Goal: Task Accomplishment & Management: Complete application form

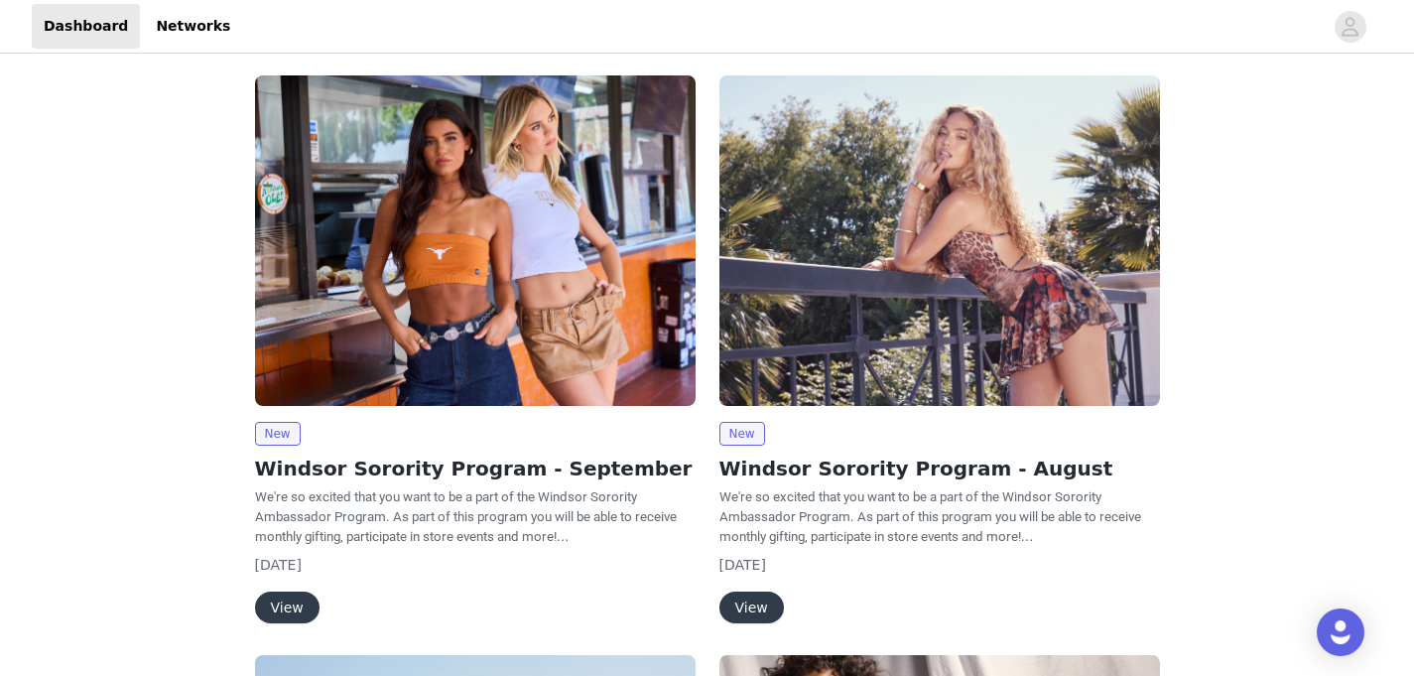
scroll to position [150, 0]
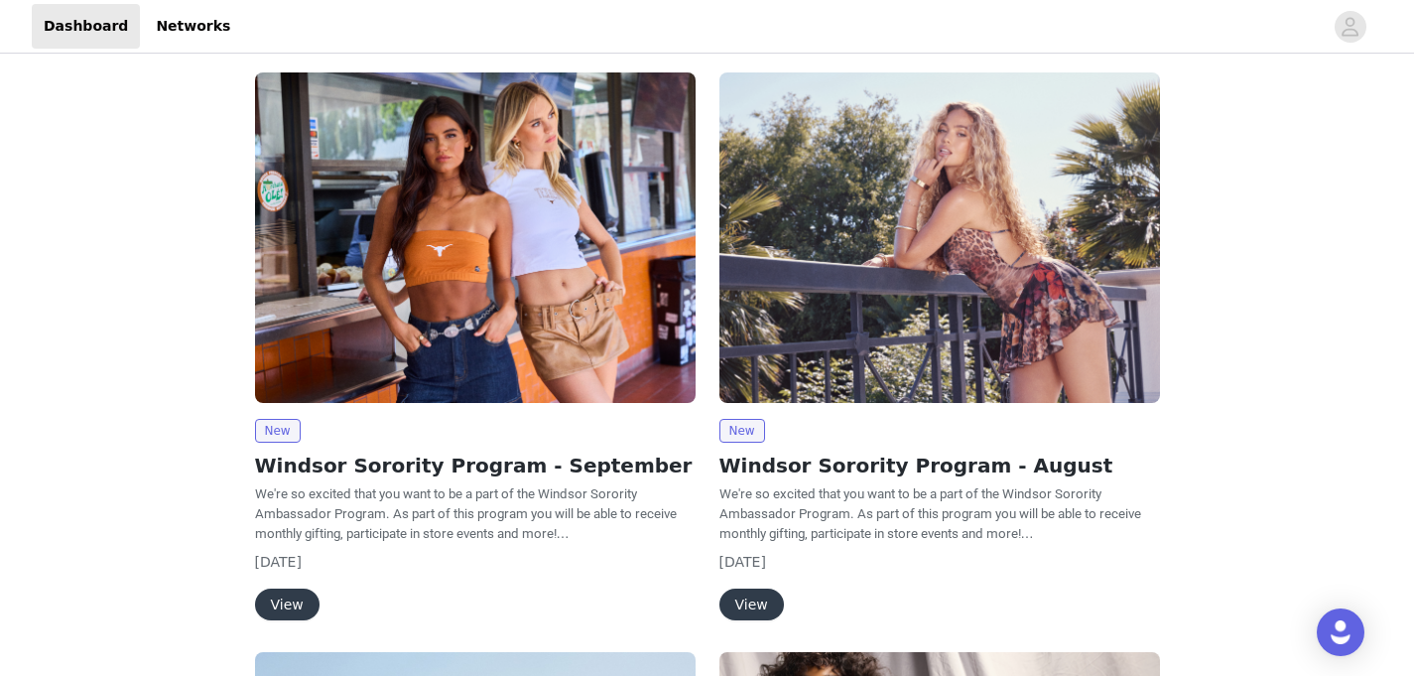
click at [278, 610] on button "View" at bounding box center [287, 604] width 64 height 32
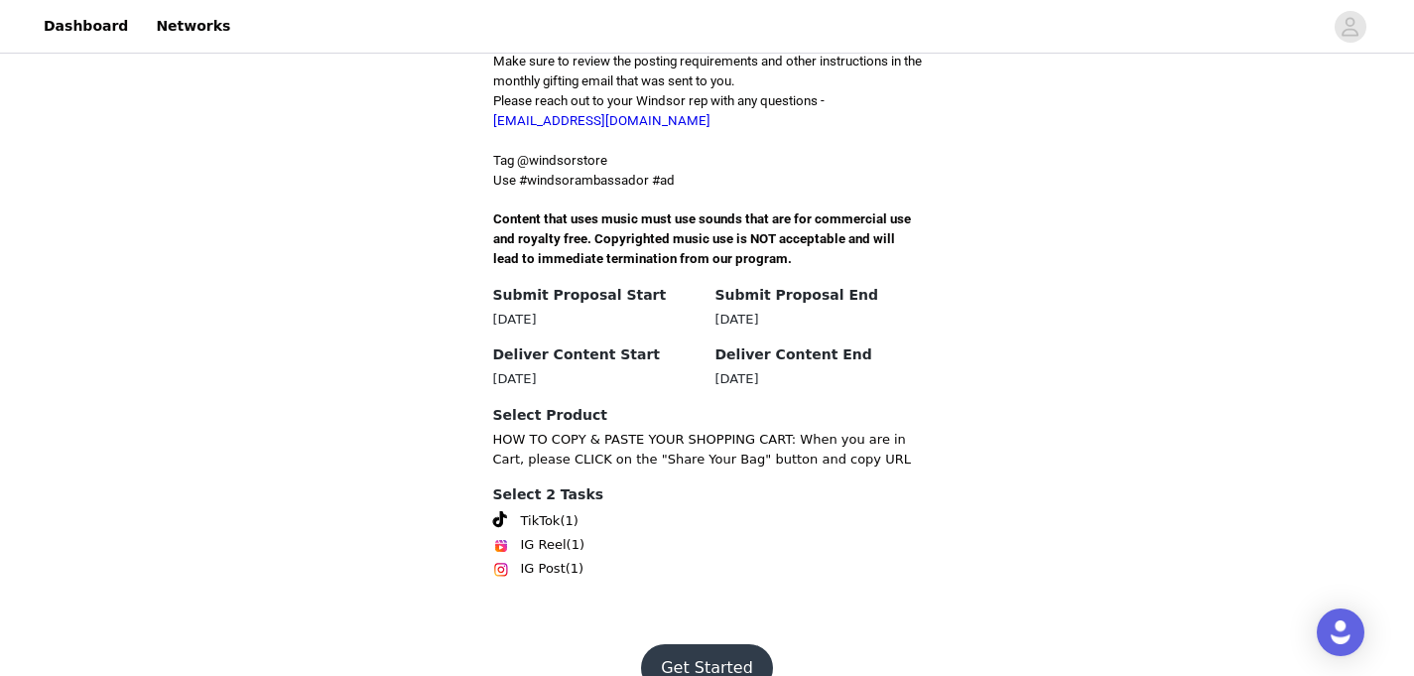
scroll to position [635, 0]
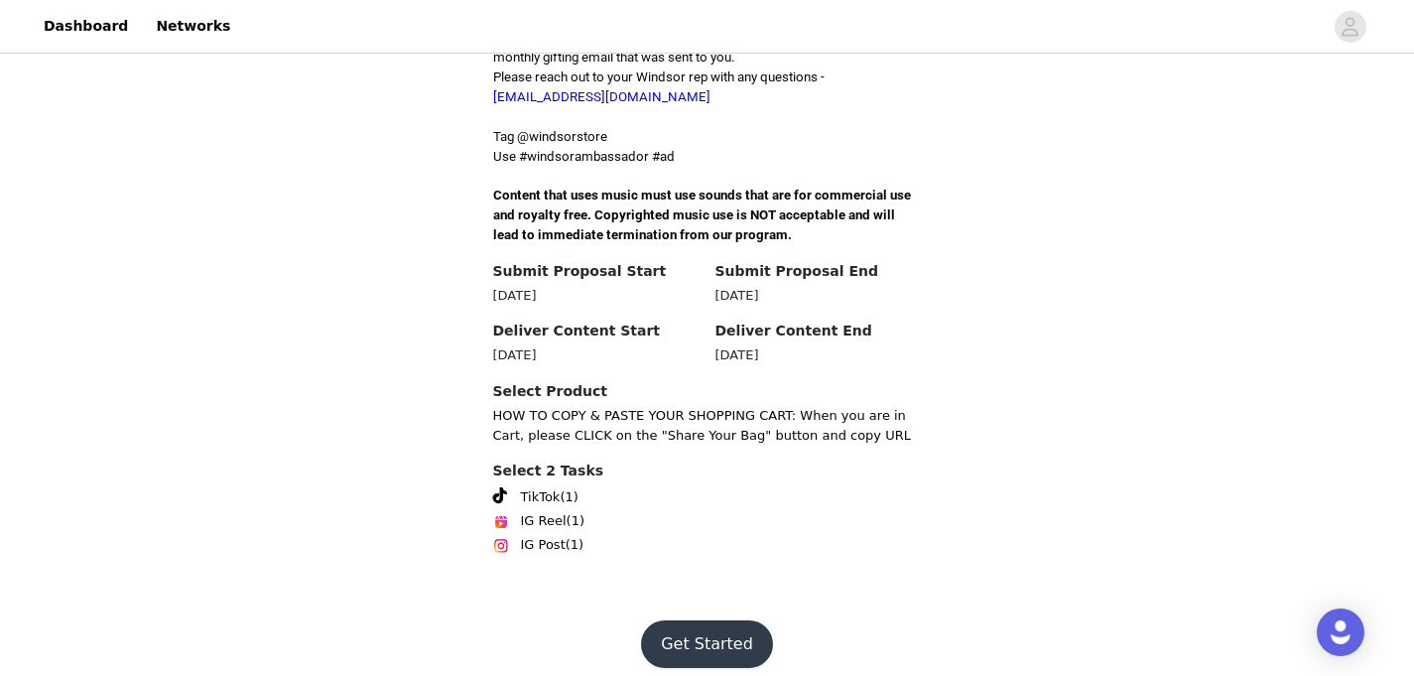
click at [699, 627] on button "Get Started" at bounding box center [707, 644] width 132 height 48
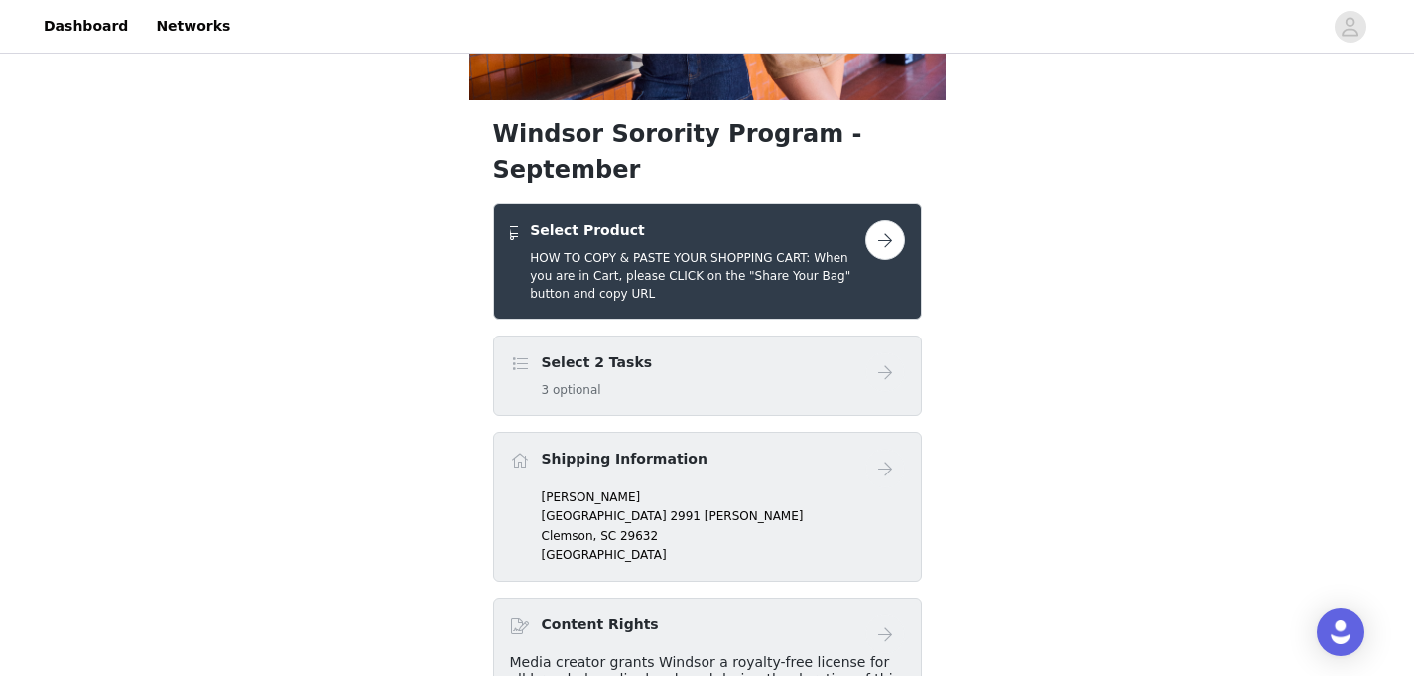
scroll to position [309, 0]
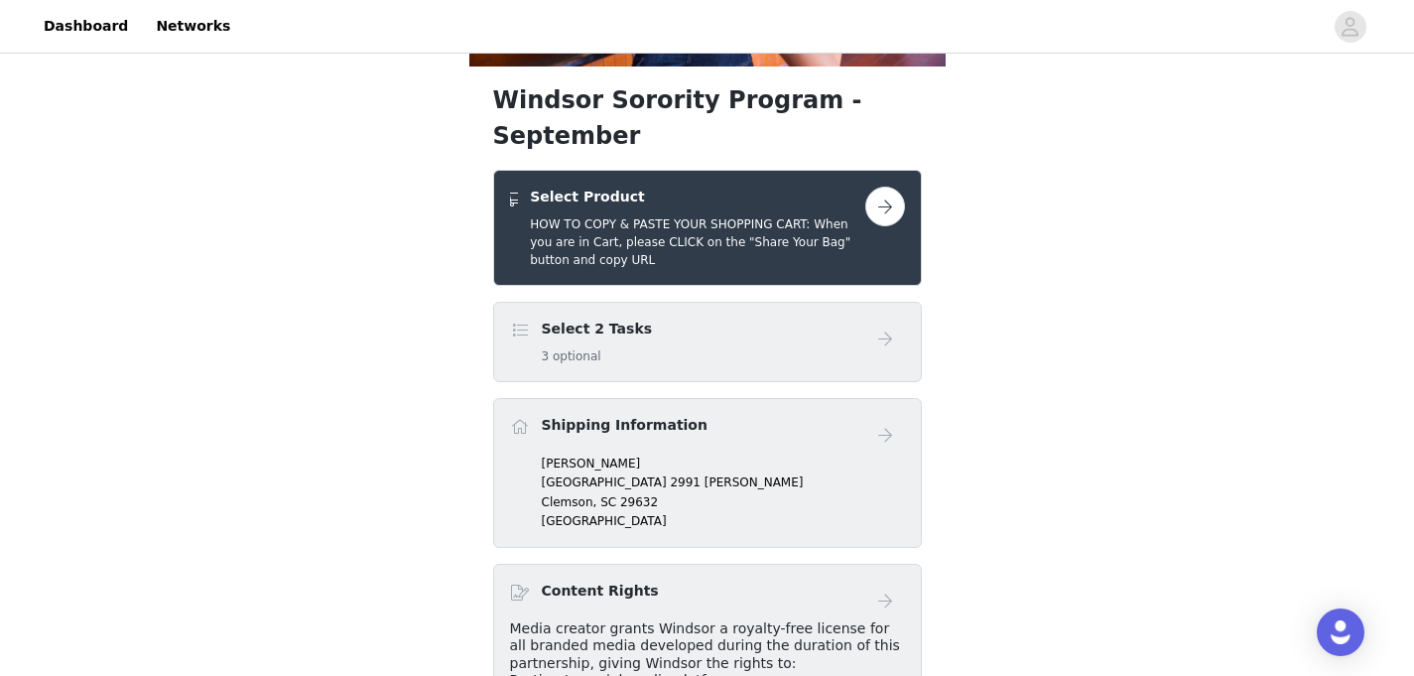
click at [769, 501] on div "Shipping Information [PERSON_NAME] [STREET_ADDRESS][PERSON_NAME]" at bounding box center [707, 473] width 429 height 150
drag, startPoint x: 757, startPoint y: 498, endPoint x: 679, endPoint y: 468, distance: 83.9
click at [679, 468] on div "Shipping Information [PERSON_NAME] [STREET_ADDRESS][PERSON_NAME]" at bounding box center [707, 473] width 429 height 150
click at [679, 493] on p "Clemson, SC 29632" at bounding box center [723, 502] width 363 height 18
click at [526, 415] on div "Shipping Information" at bounding box center [707, 435] width 395 height 40
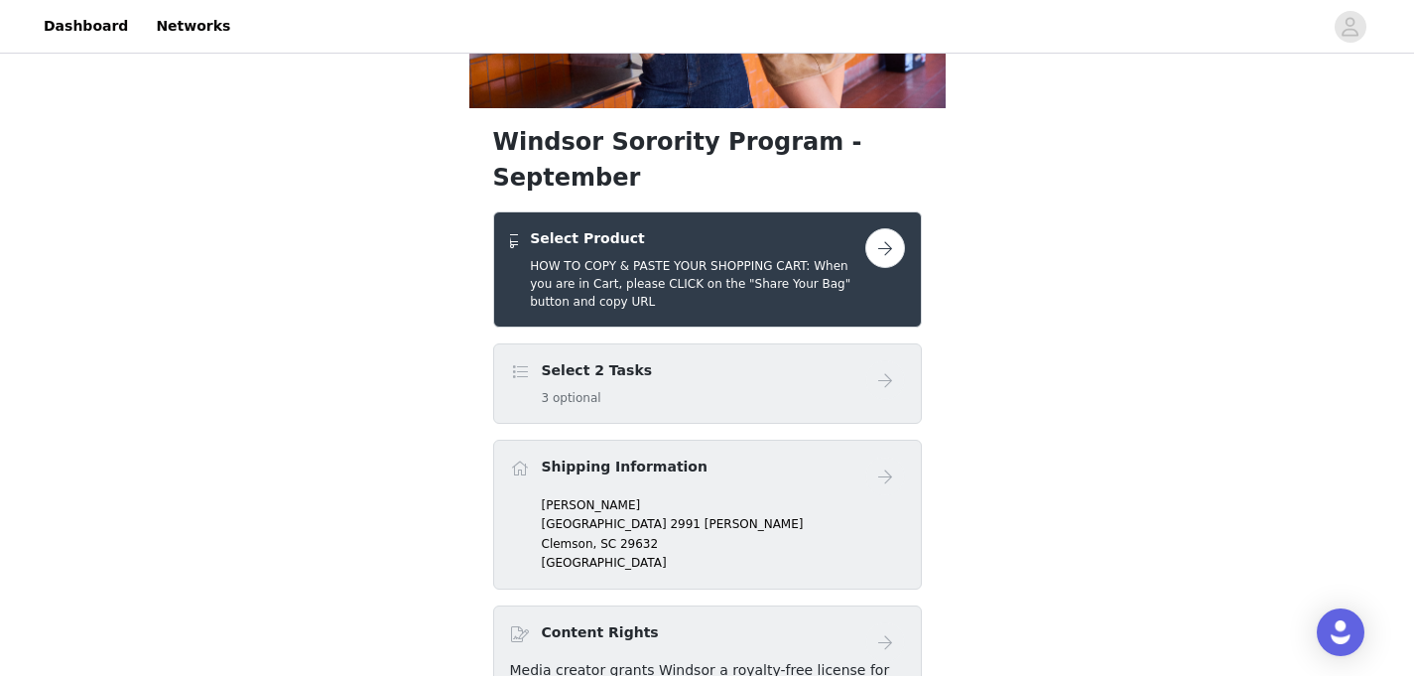
scroll to position [0, 0]
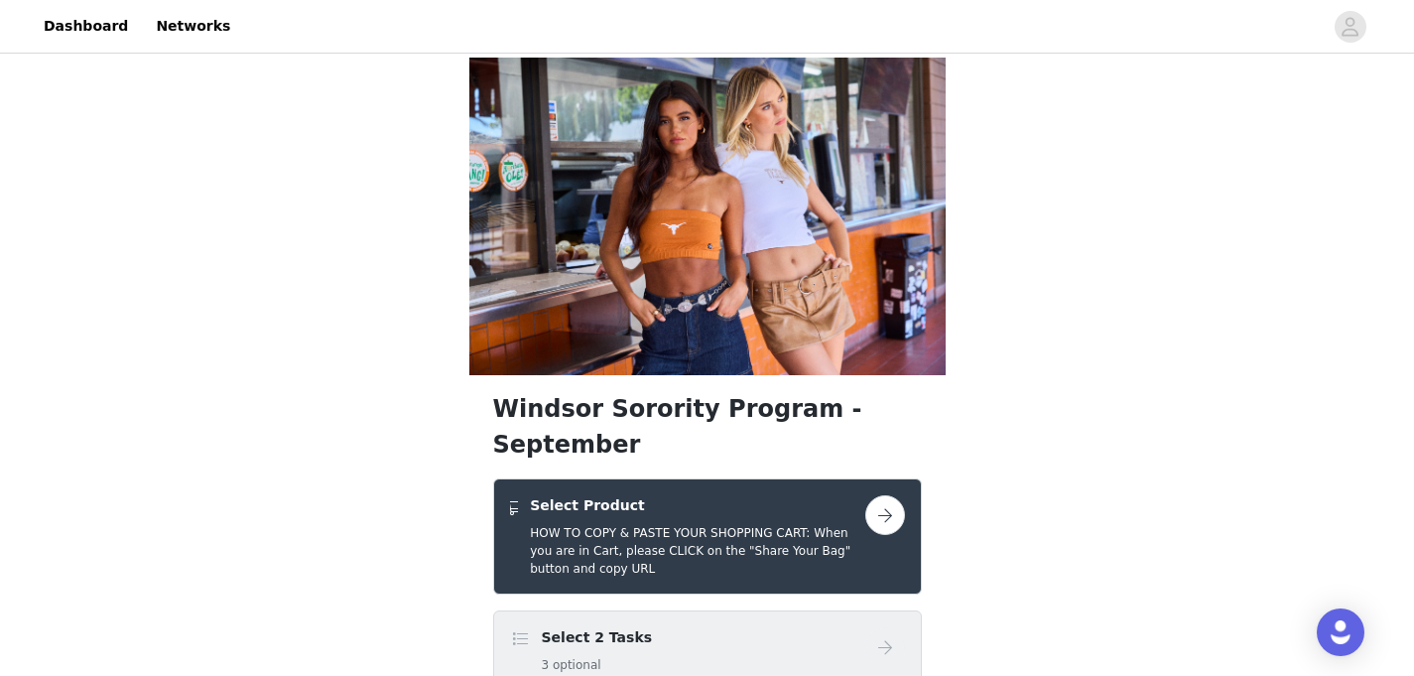
click at [887, 495] on button "button" at bounding box center [885, 515] width 40 height 40
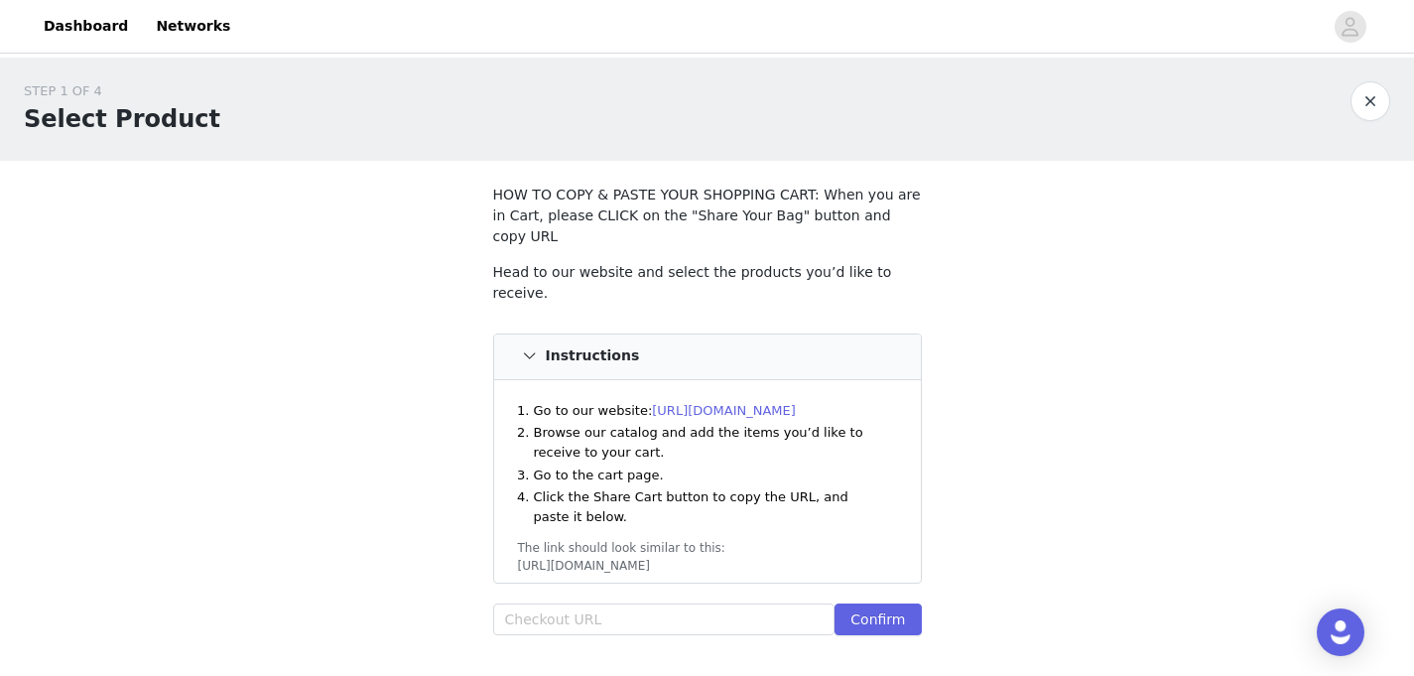
scroll to position [126, 0]
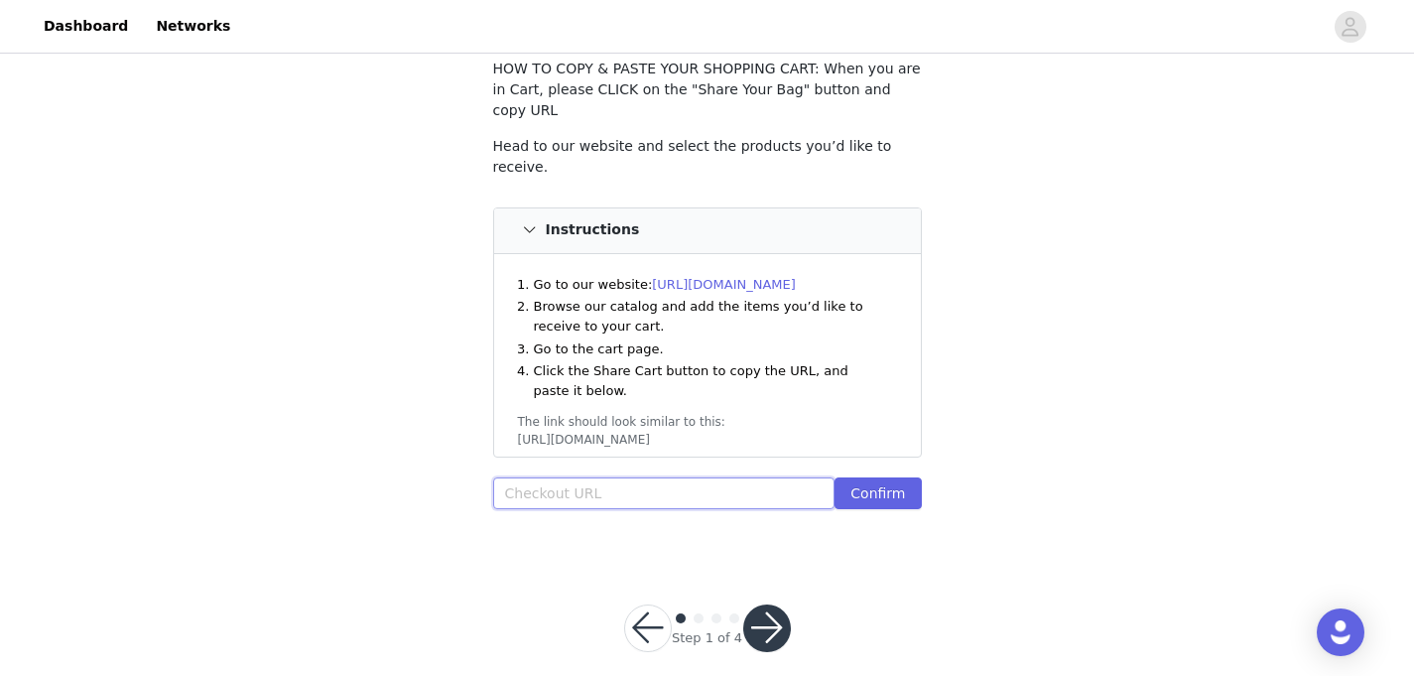
click at [630, 477] on input "text" at bounding box center [664, 493] width 342 height 32
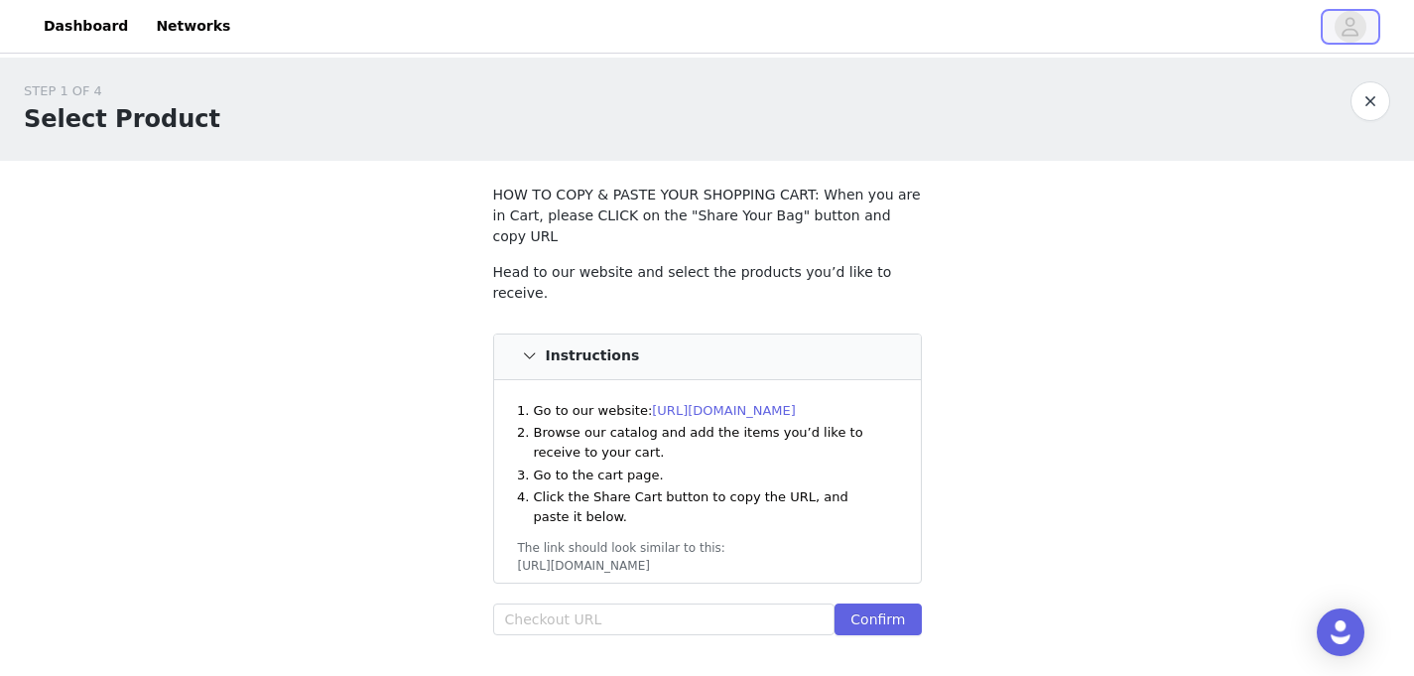
click at [1349, 22] on icon "avatar" at bounding box center [1350, 27] width 19 height 32
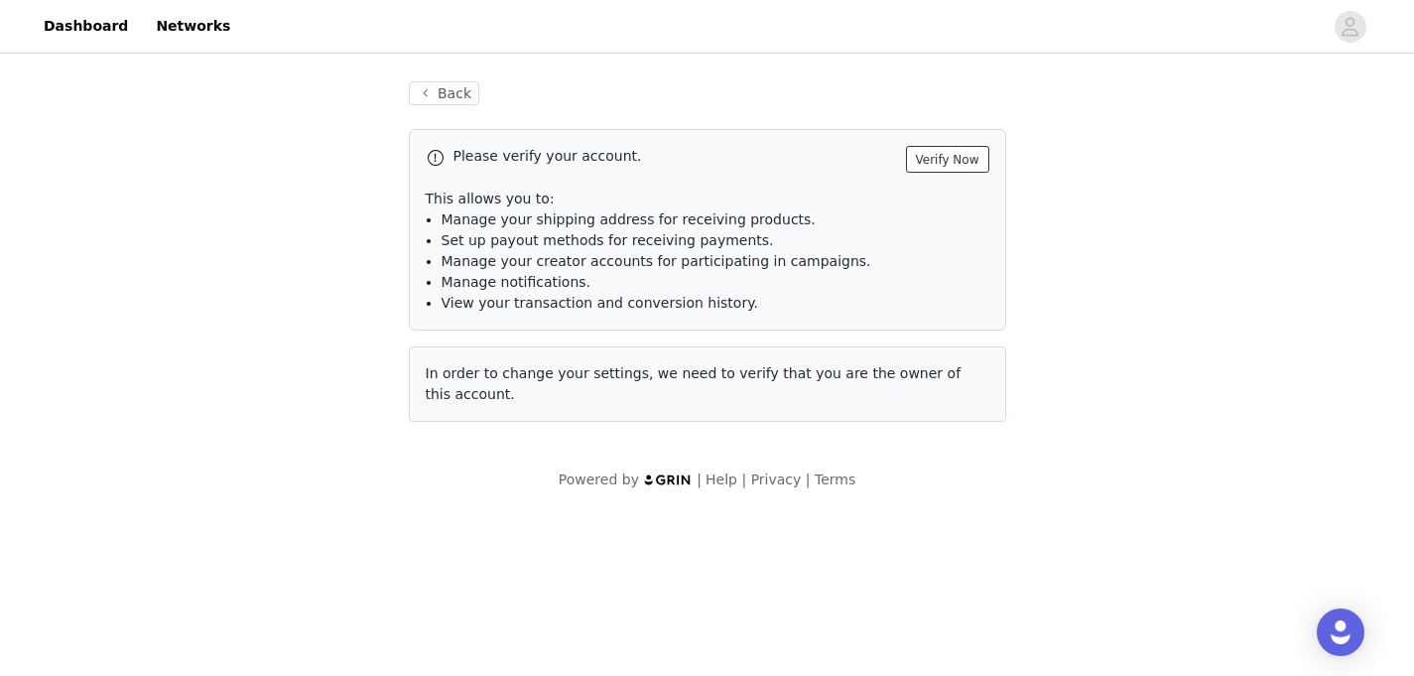
click at [935, 159] on button "Verify Now" at bounding box center [947, 159] width 83 height 27
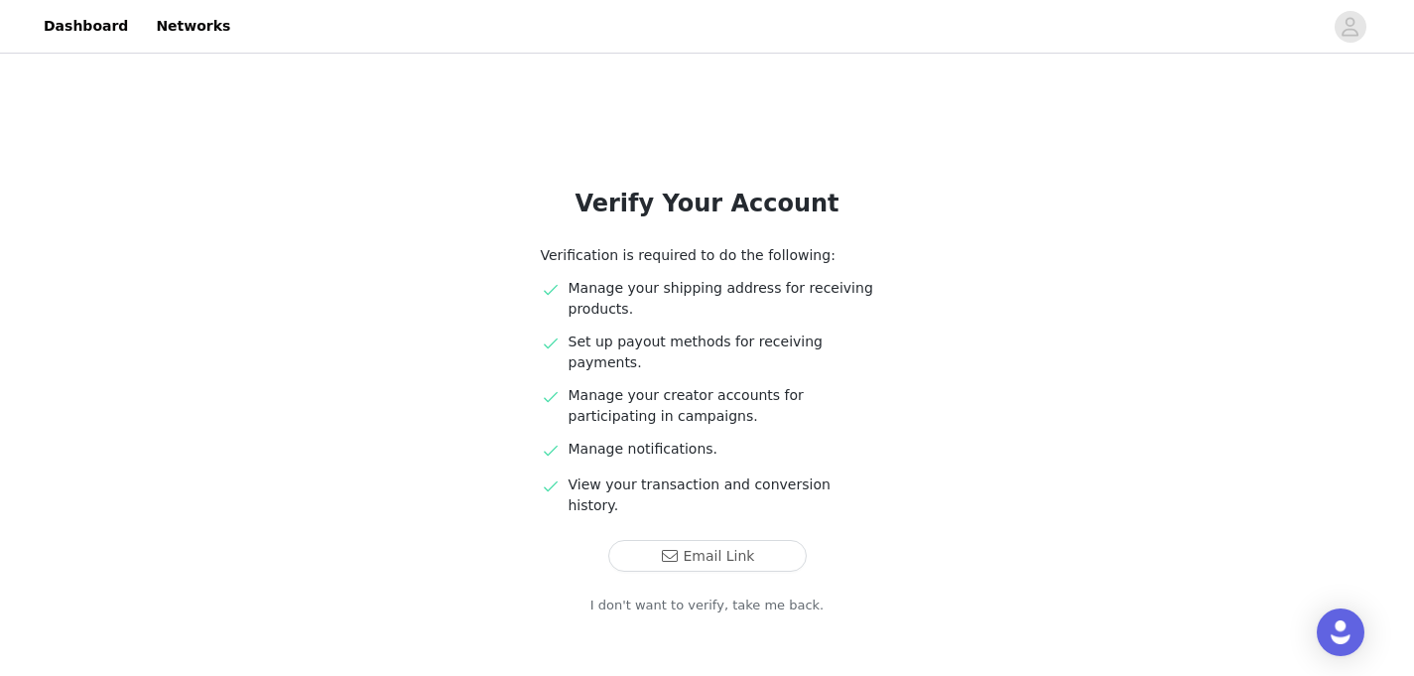
scroll to position [43, 0]
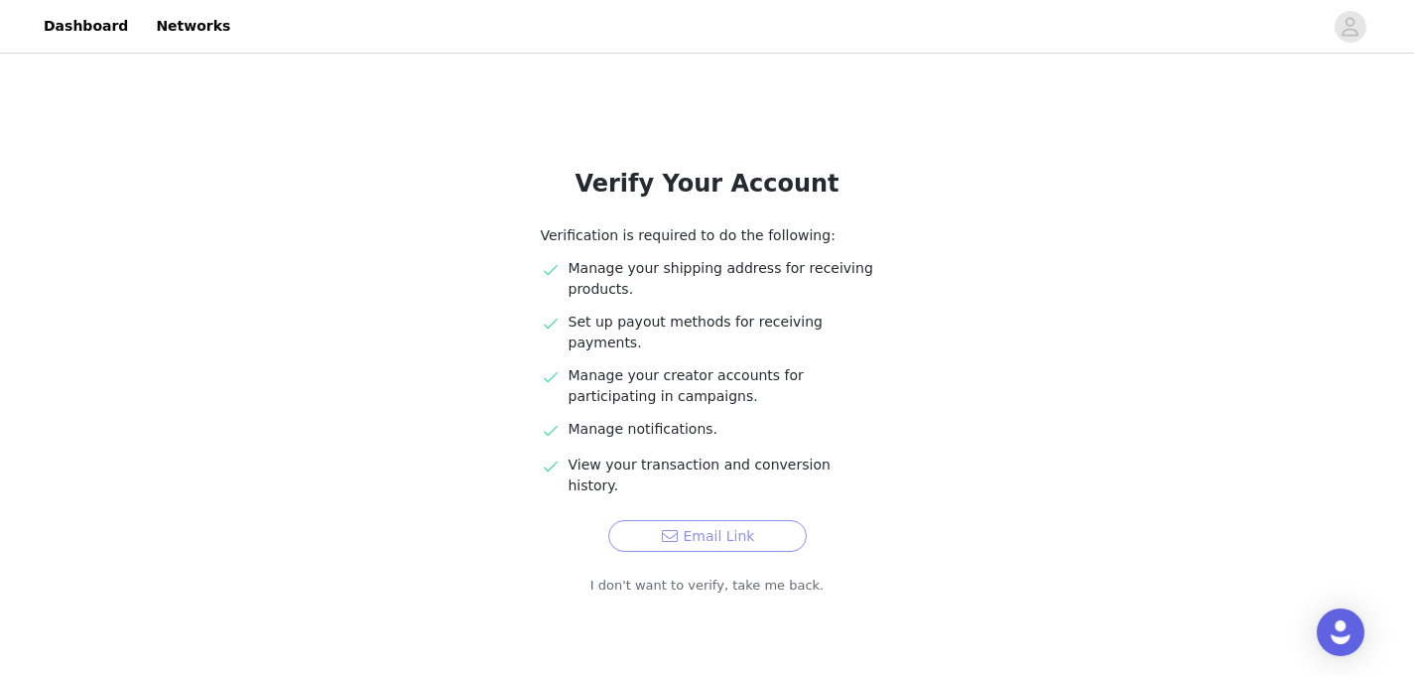
click at [658, 520] on button "Email Link" at bounding box center [707, 536] width 198 height 32
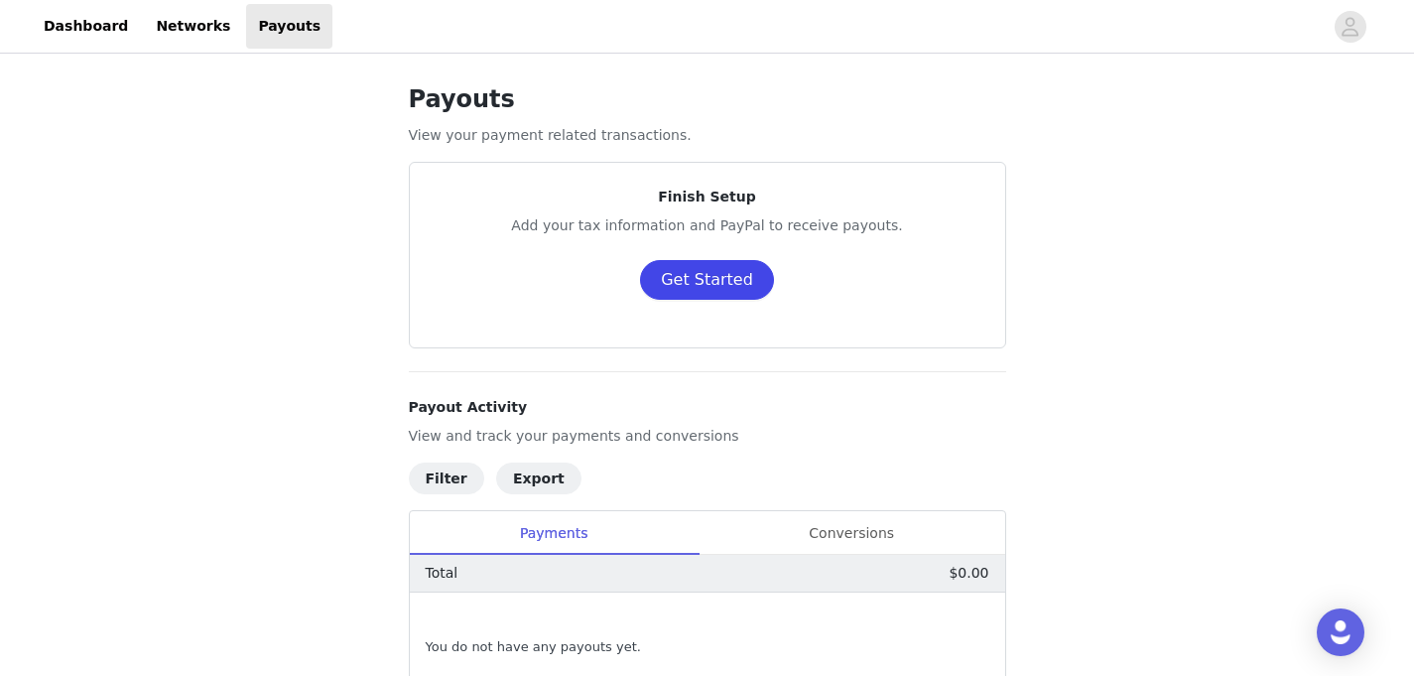
click at [696, 282] on button "Get Started" at bounding box center [707, 280] width 134 height 40
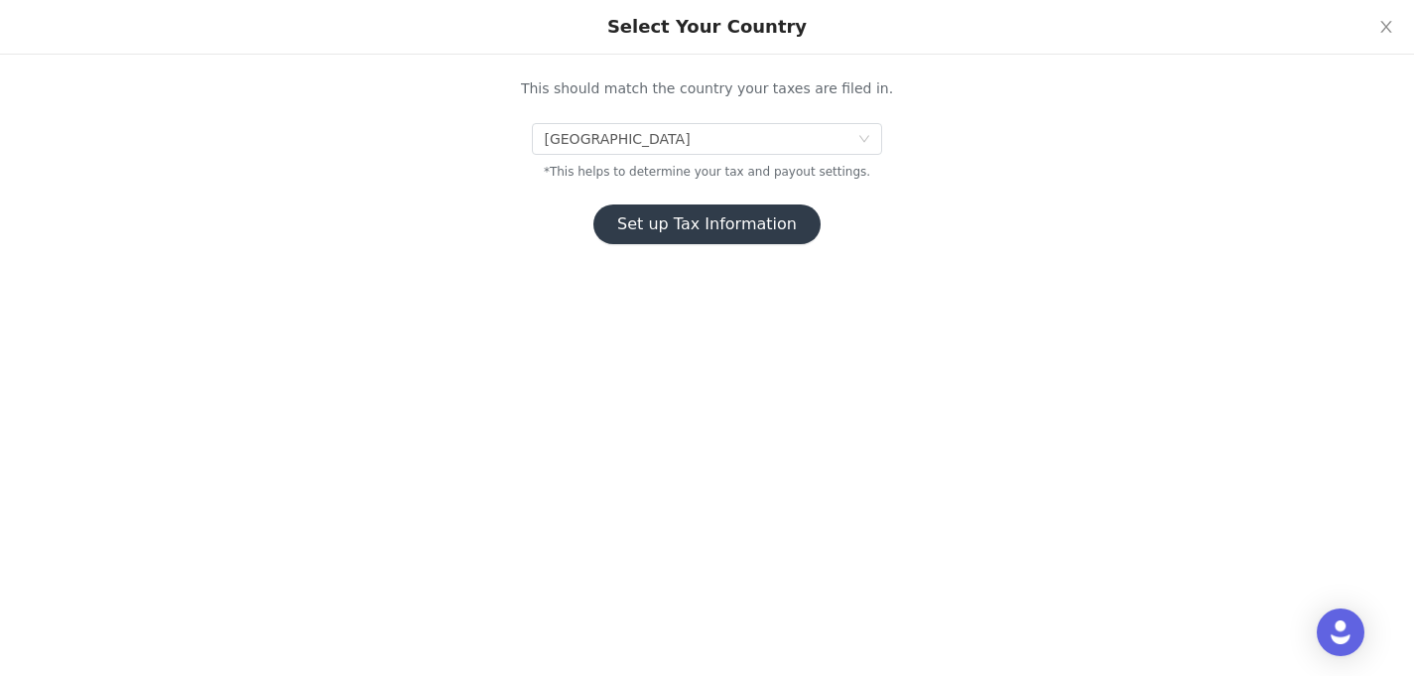
click at [687, 216] on button "Set up Tax Information" at bounding box center [706, 224] width 227 height 40
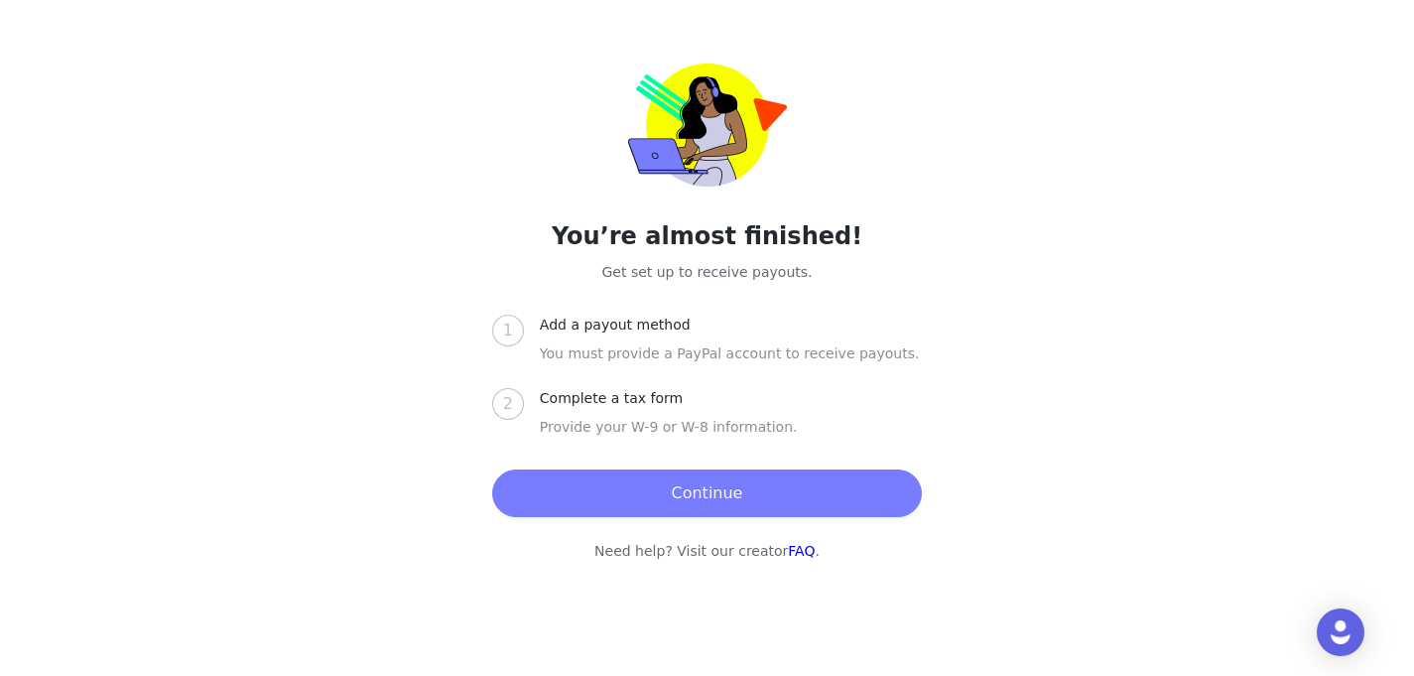
click at [735, 471] on button "Continue" at bounding box center [707, 493] width 430 height 48
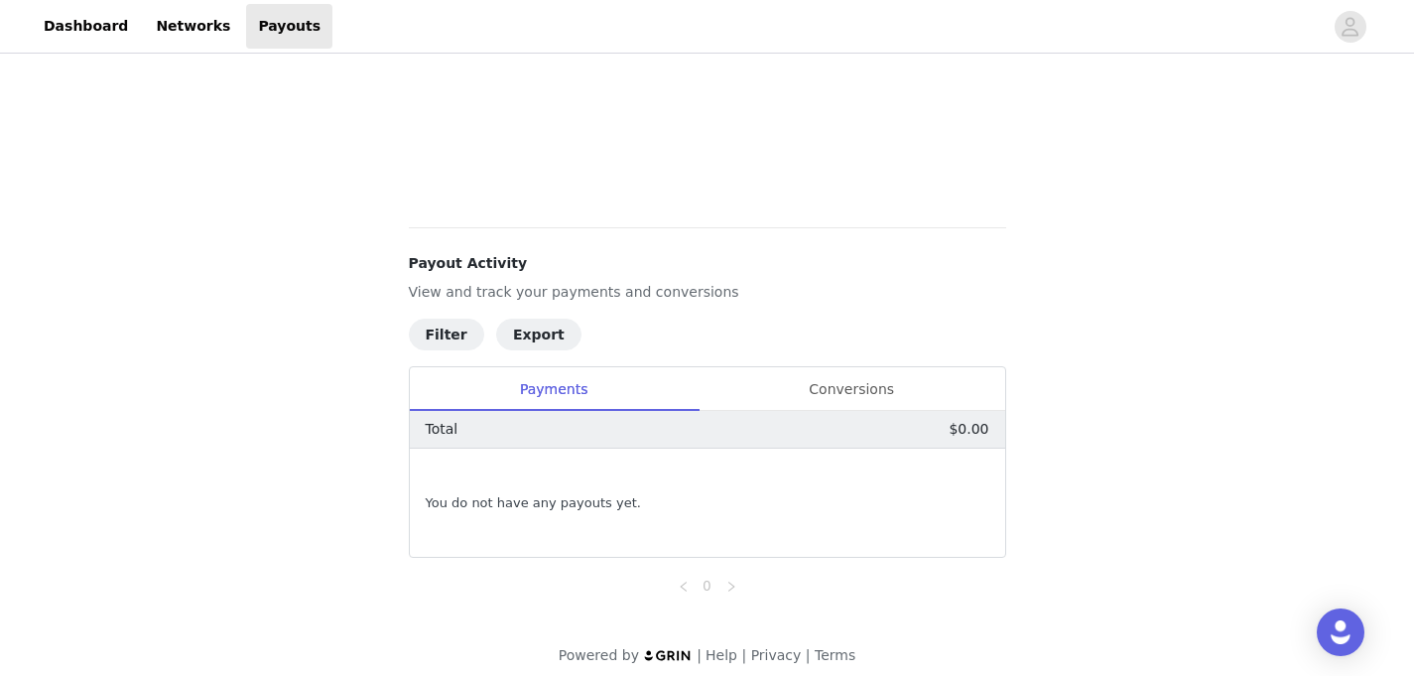
scroll to position [660, 0]
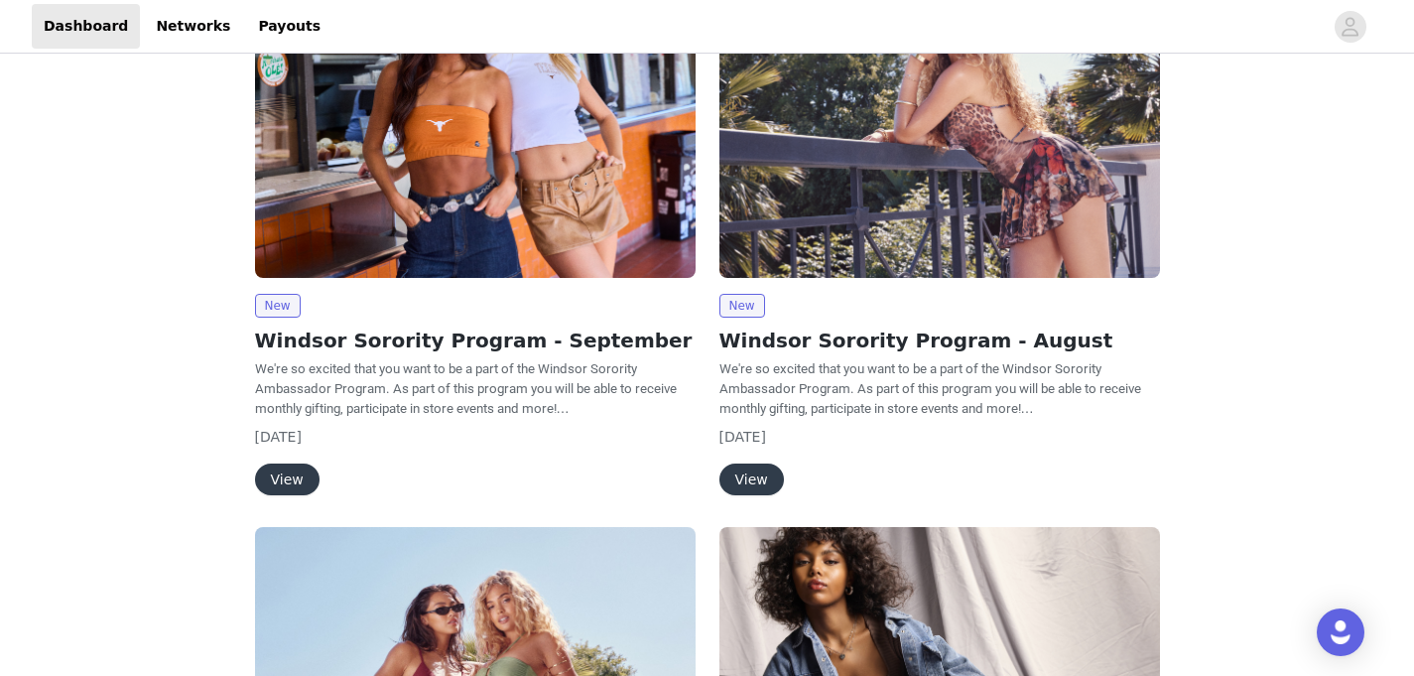
scroll to position [304, 0]
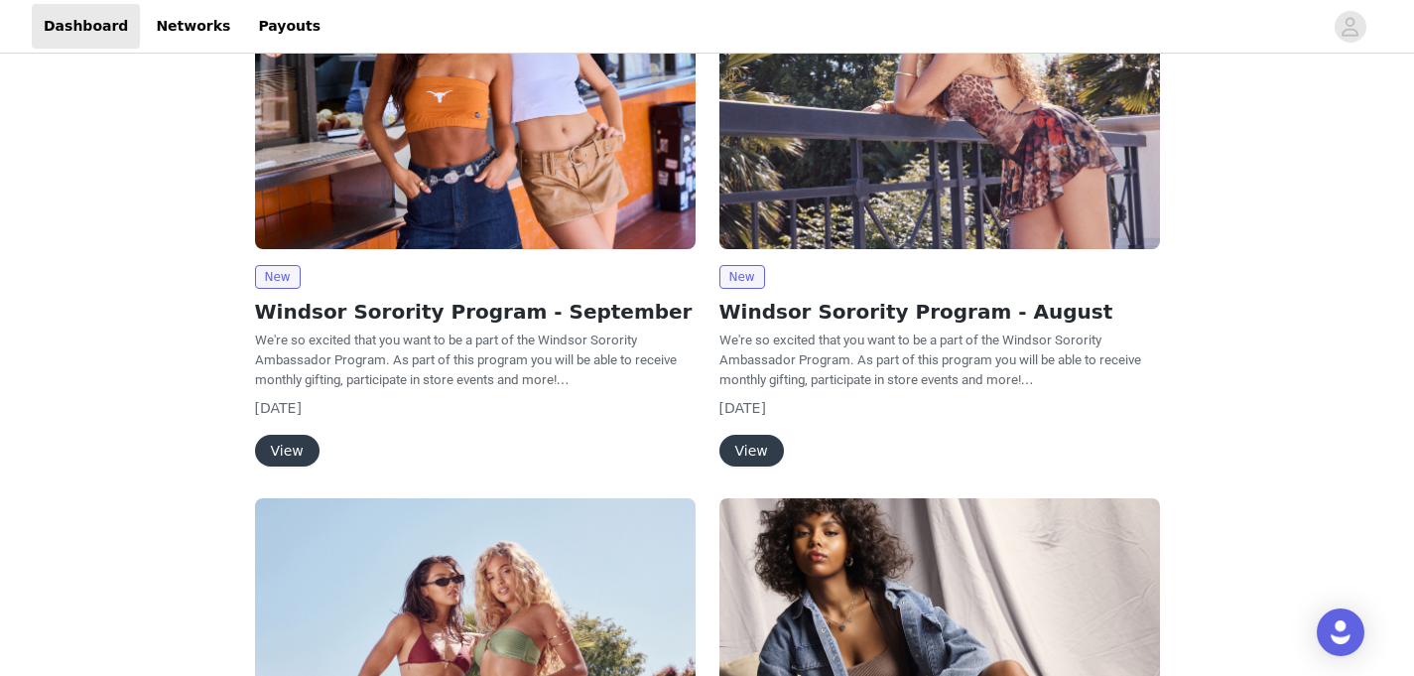
click at [276, 319] on h2 "Windsor Sorority Program - September" at bounding box center [475, 312] width 441 height 30
click at [274, 258] on div "New Windsor Sorority Program - September We're so excited that you want to be a…" at bounding box center [475, 193] width 441 height 548
click at [311, 210] on img at bounding box center [475, 84] width 441 height 330
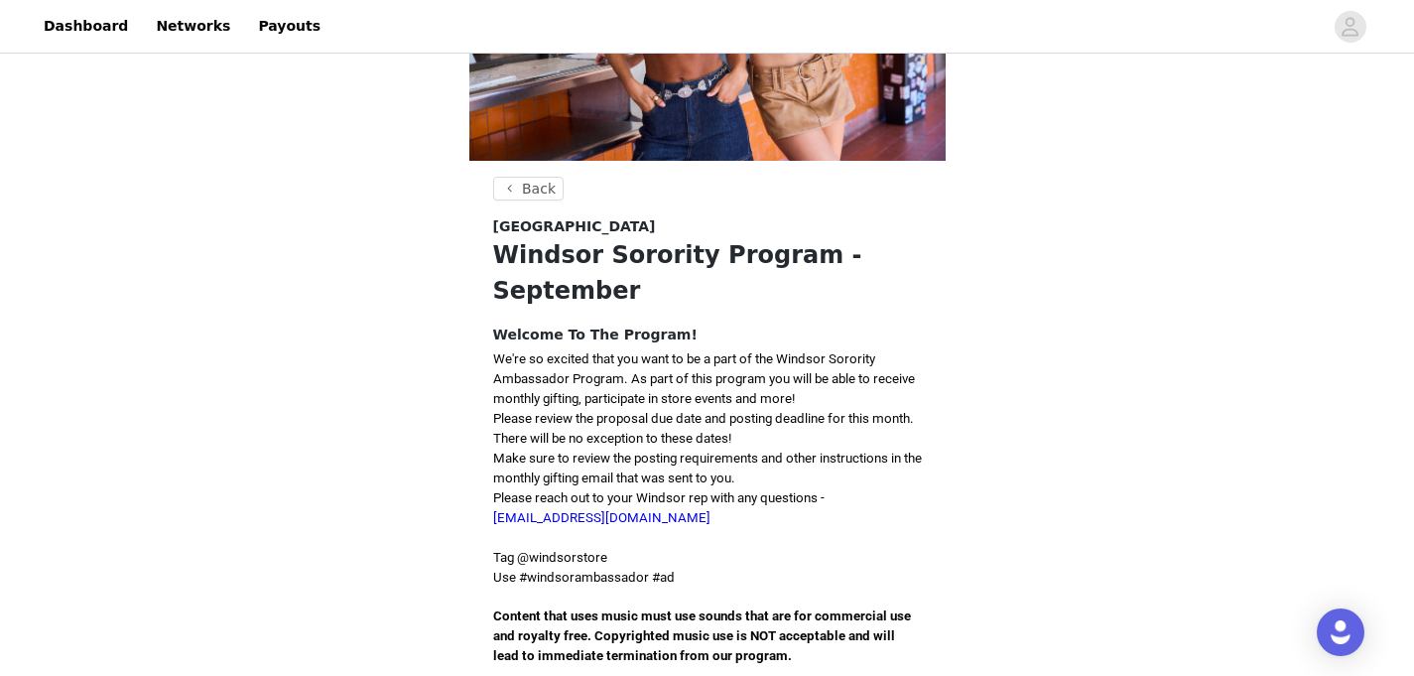
scroll to position [221, 0]
